Goal: Find specific page/section: Find specific page/section

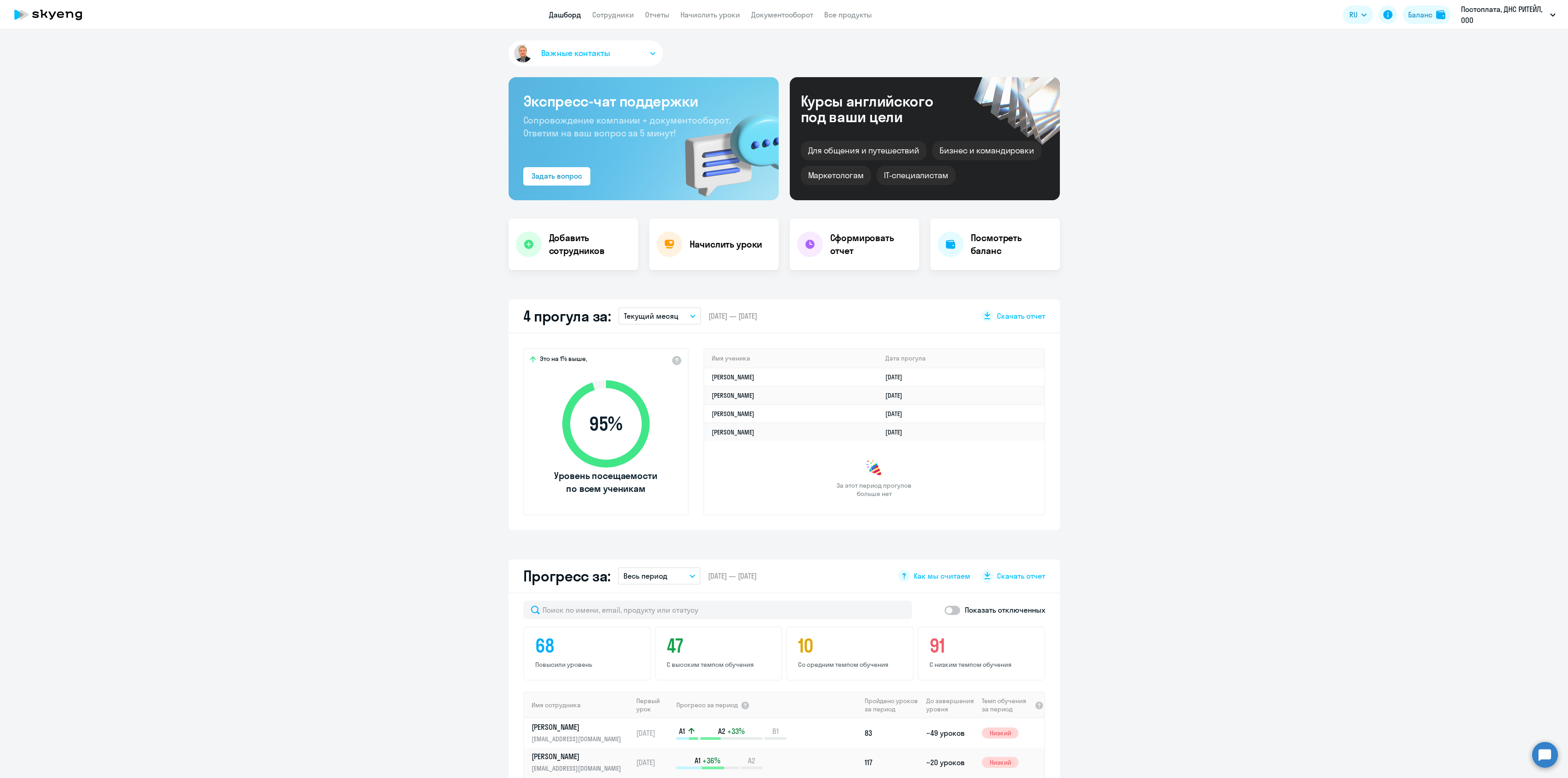
select select "30"
click at [1513, 15] on p "Постоплата, ДНС РИТЕЙЛ, ООО" at bounding box center [1504, 14] width 85 height 22
click at [1513, 16] on p "Постоплата, ДНС РИТЕЙЛ, ООО" at bounding box center [1504, 14] width 85 height 22
click at [1462, 39] on li "Постоплата 2025, ДНС РИТЕЙЛ, ООО" at bounding box center [1492, 42] width 135 height 23
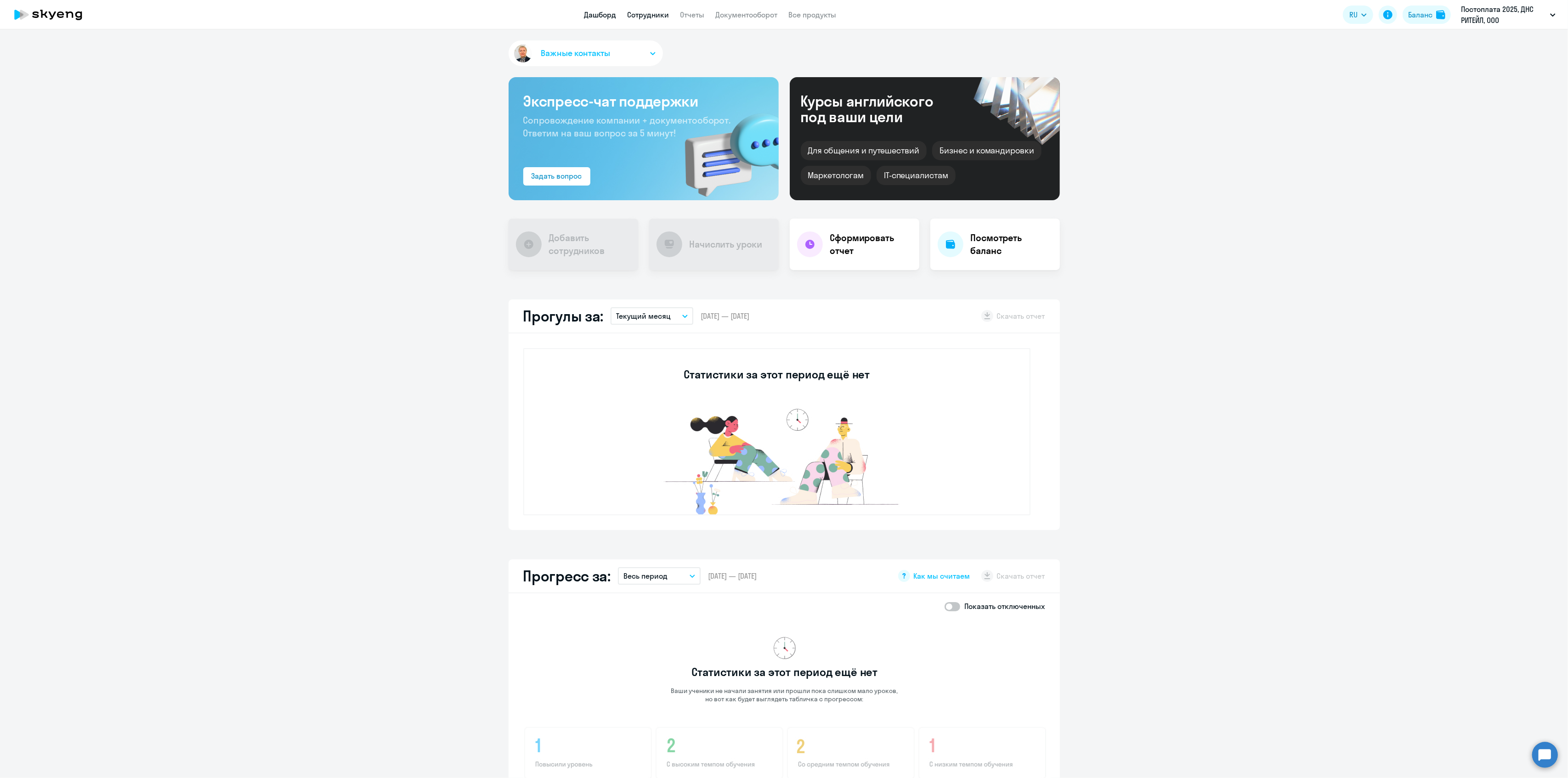
click at [646, 17] on link "Сотрудники" at bounding box center [648, 14] width 42 height 9
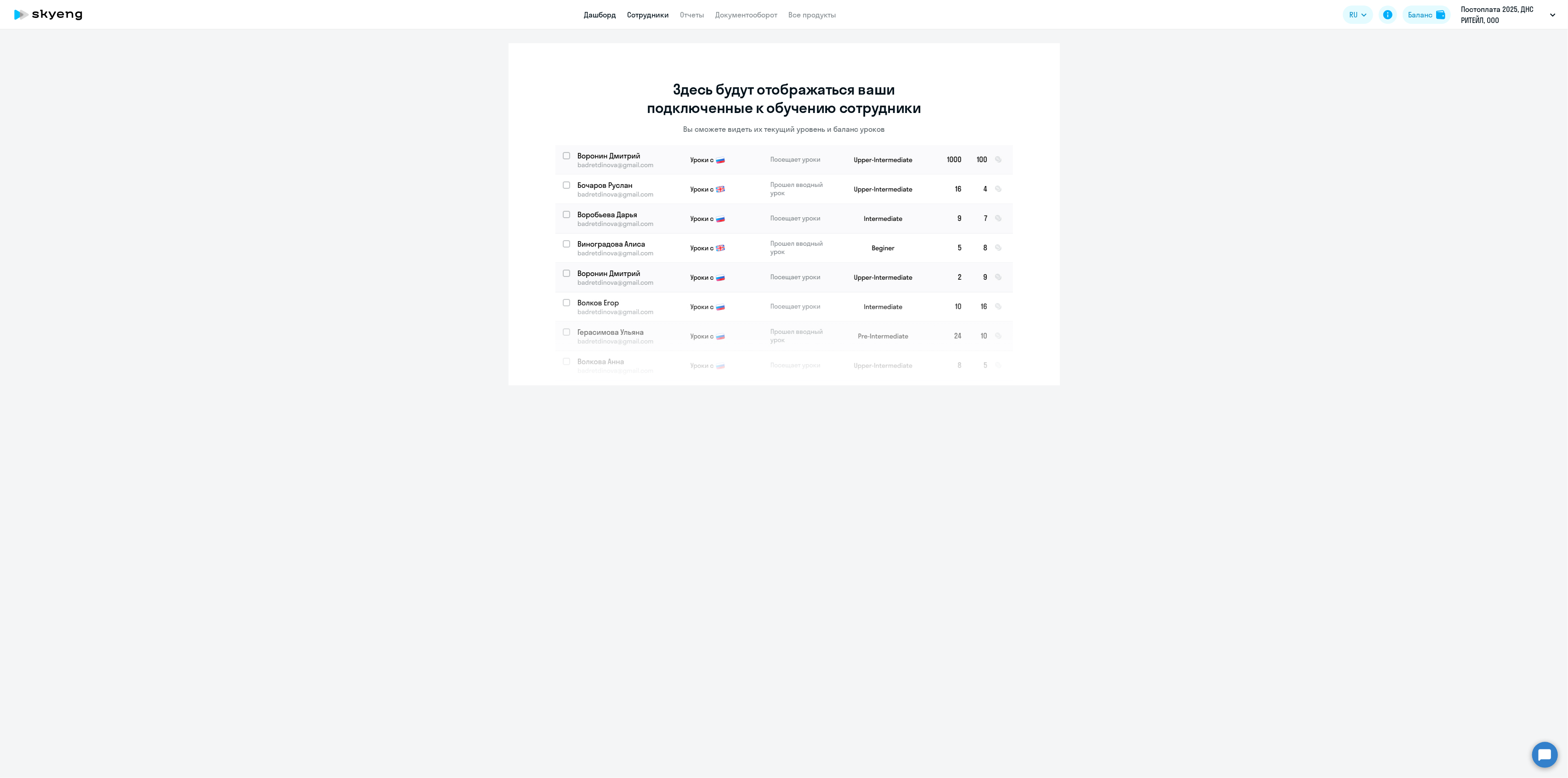
click at [594, 15] on link "Дашборд" at bounding box center [601, 14] width 32 height 9
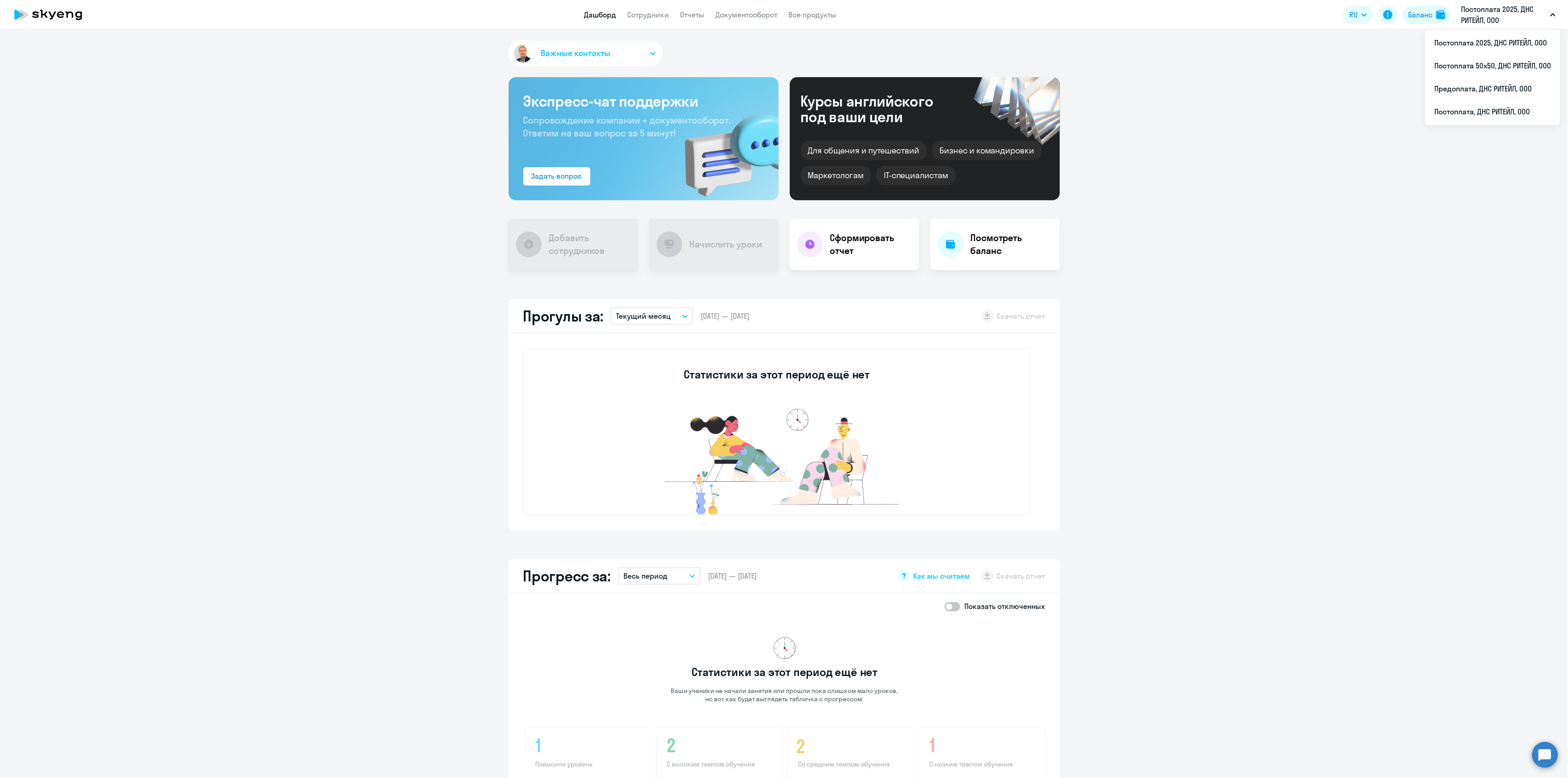
click at [1478, 15] on p "Постоплата 2025, ДНС РИТЕЙЛ, ООО" at bounding box center [1504, 14] width 85 height 22
click at [1484, 20] on p "Постоплата 2025, ДНС РИТЕЙЛ, ООО" at bounding box center [1504, 14] width 85 height 22
click at [1476, 19] on p "Постоплата 2025, ДНС РИТЕЙЛ, ООО" at bounding box center [1504, 14] width 85 height 22
click at [1478, 24] on p "Постоплата 2025, ДНС РИТЕЙЛ, ООО" at bounding box center [1504, 14] width 85 height 22
click at [1457, 109] on li "Постоплата, ДНС РИТЕЙЛ, ООО" at bounding box center [1492, 111] width 135 height 23
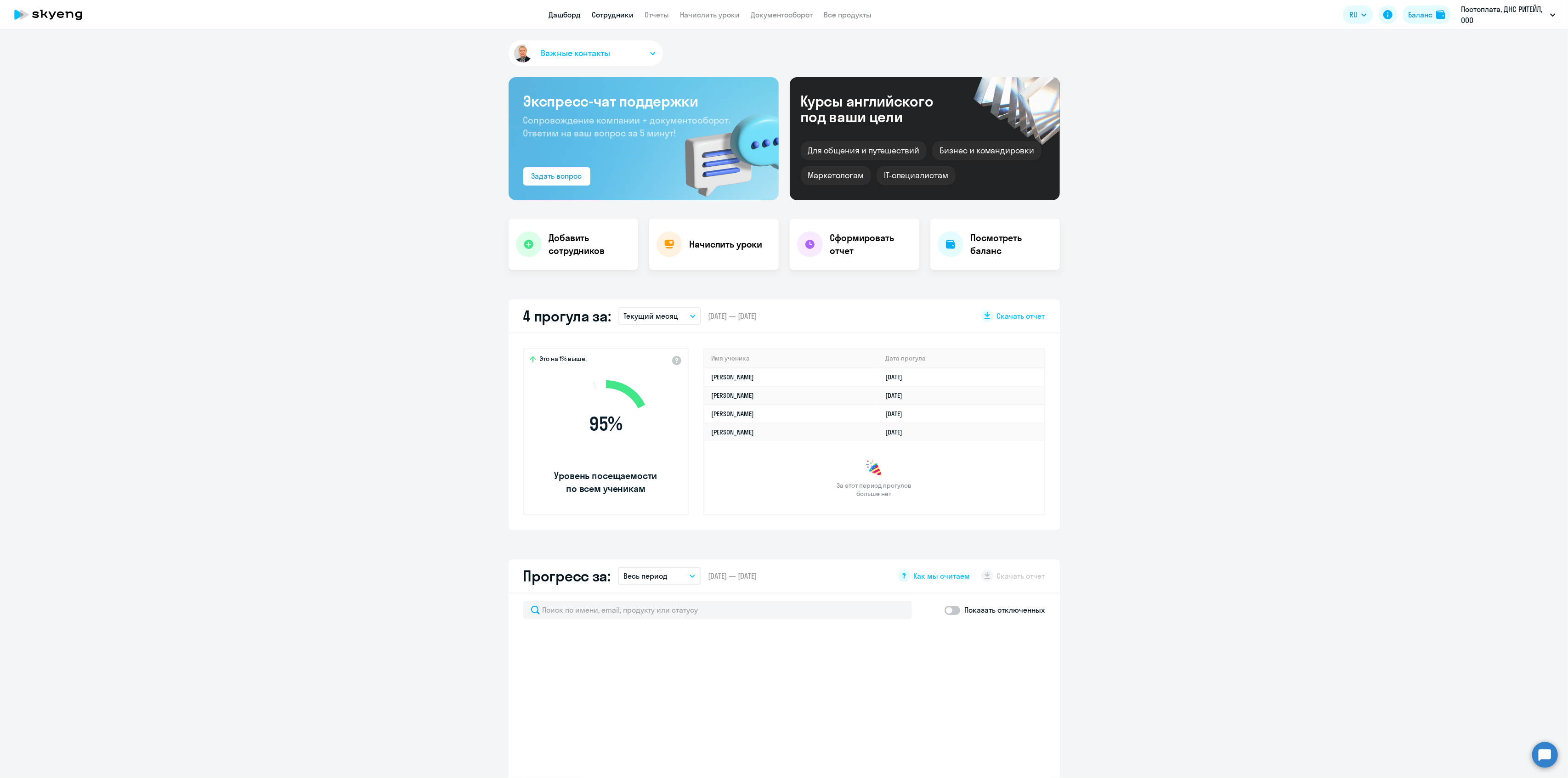
click at [614, 15] on link "Сотрудники" at bounding box center [613, 14] width 42 height 9
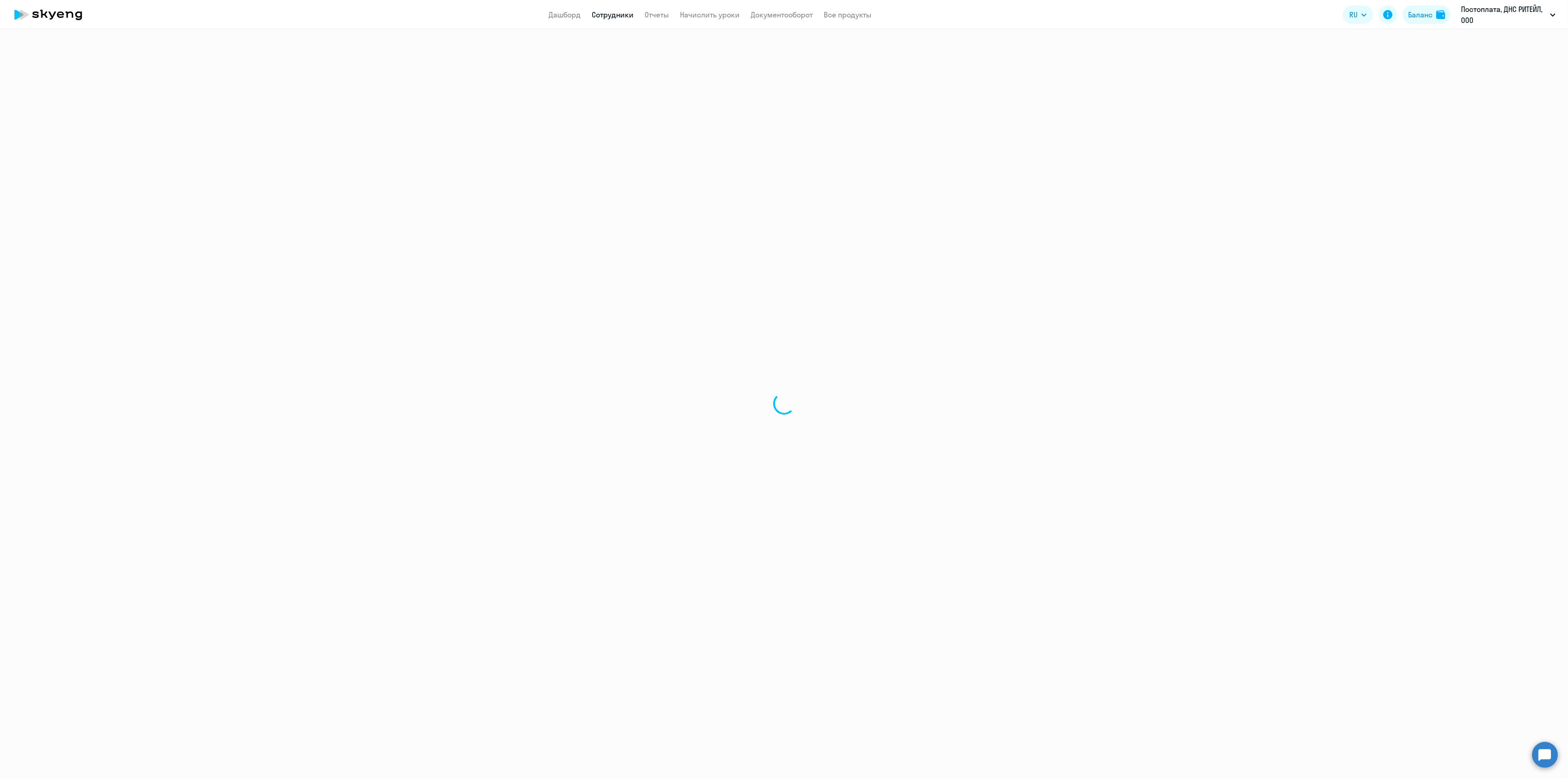
select select "30"
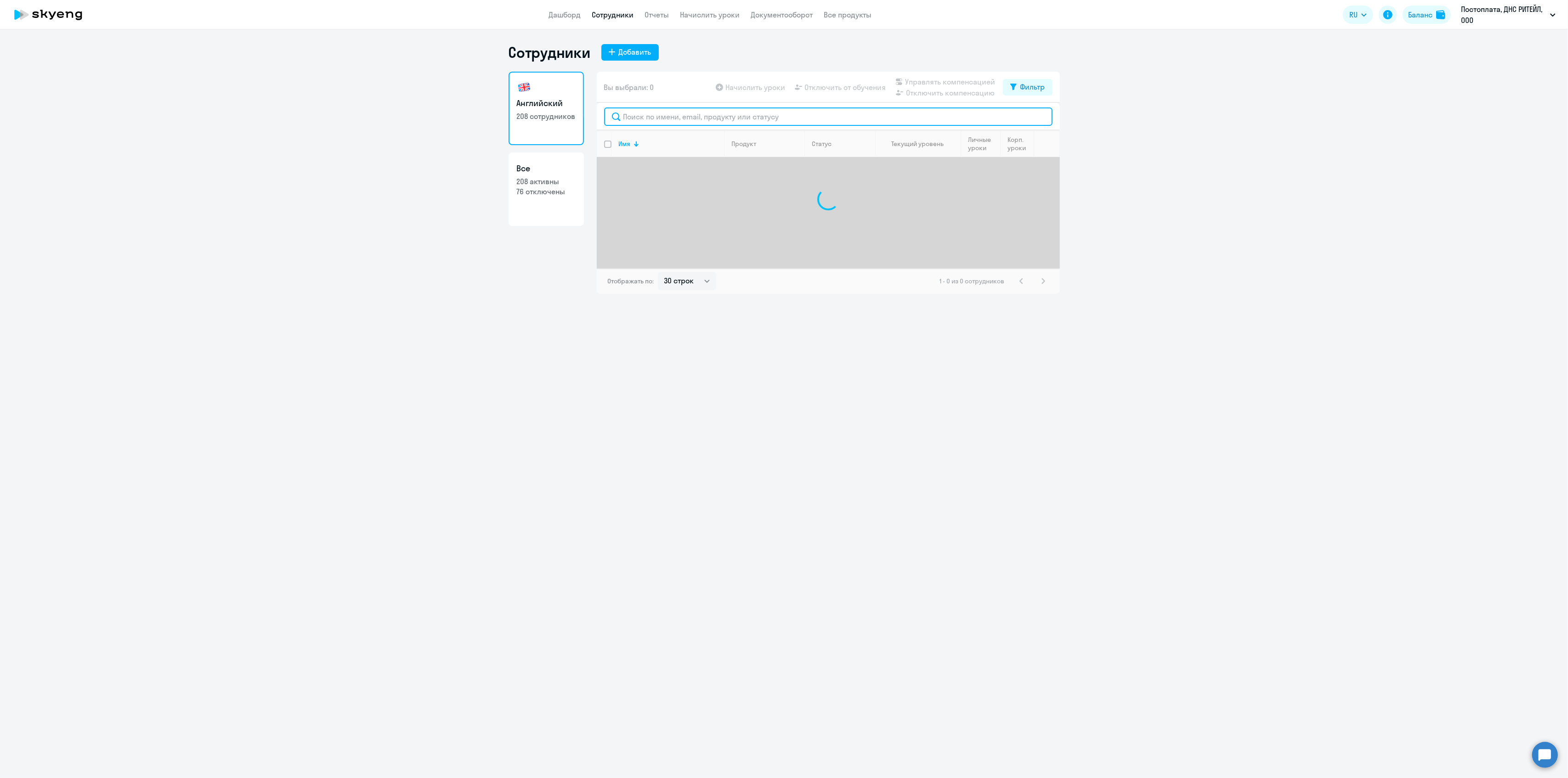
click at [638, 116] on input "text" at bounding box center [828, 116] width 449 height 18
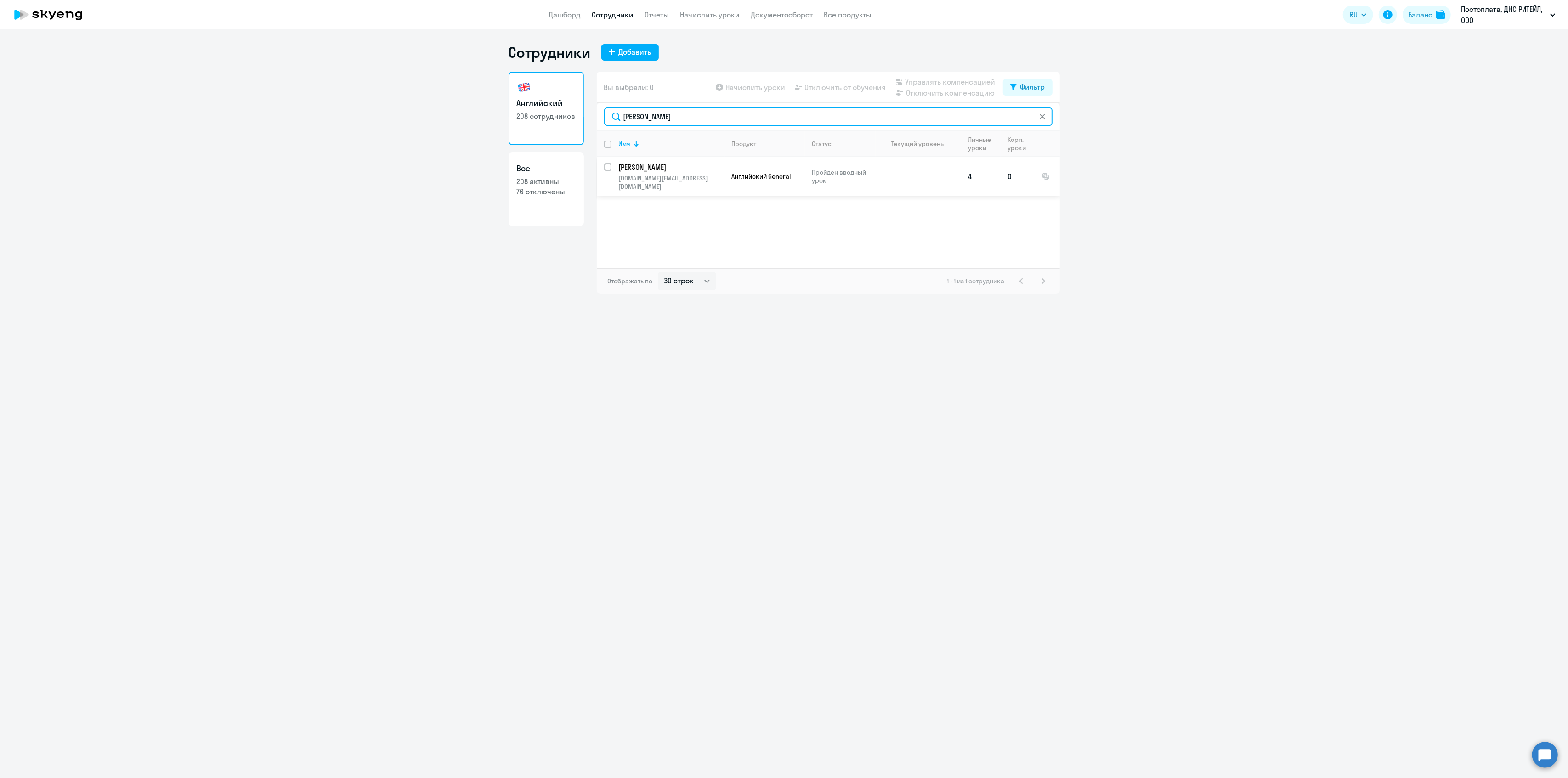
type input "[PERSON_NAME]"
click at [654, 168] on p "[PERSON_NAME]" at bounding box center [670, 167] width 104 height 10
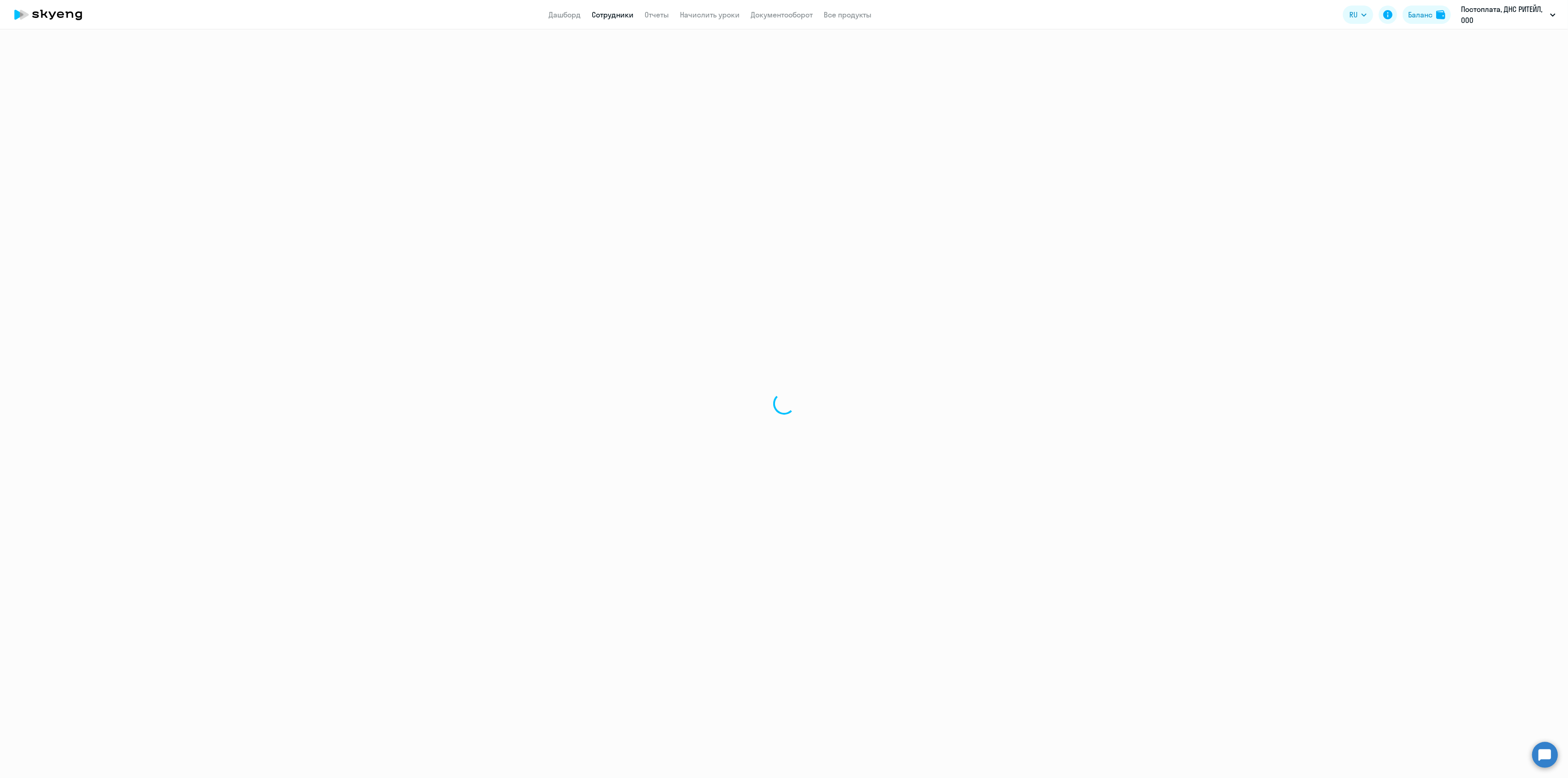
select select "english"
